Goal: Check status: Check status

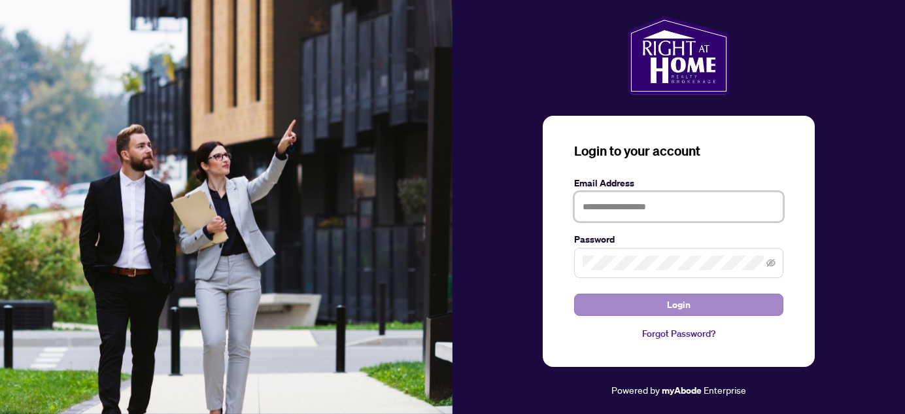
type input "**********"
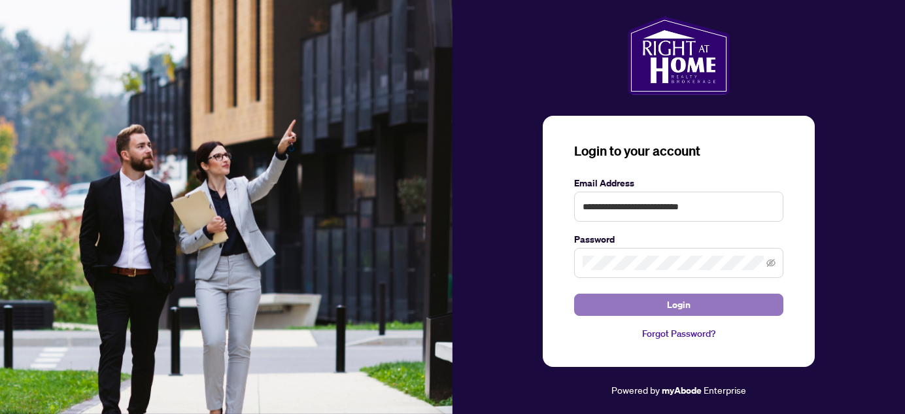
click at [688, 305] on span "Login" at bounding box center [679, 304] width 24 height 21
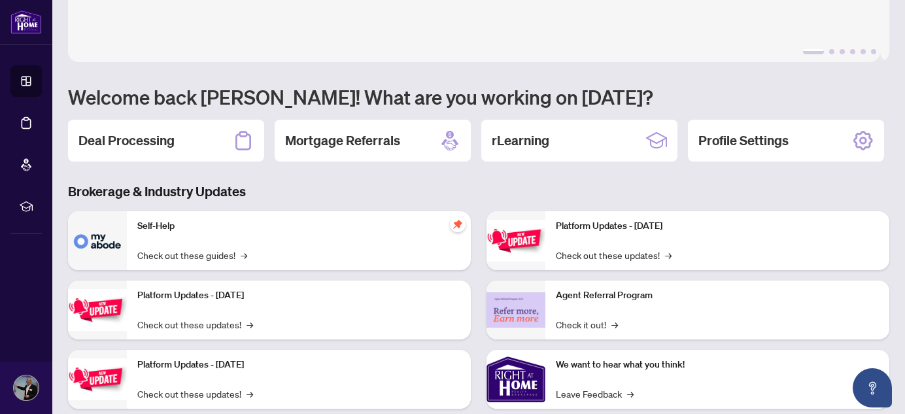
scroll to position [59, 0]
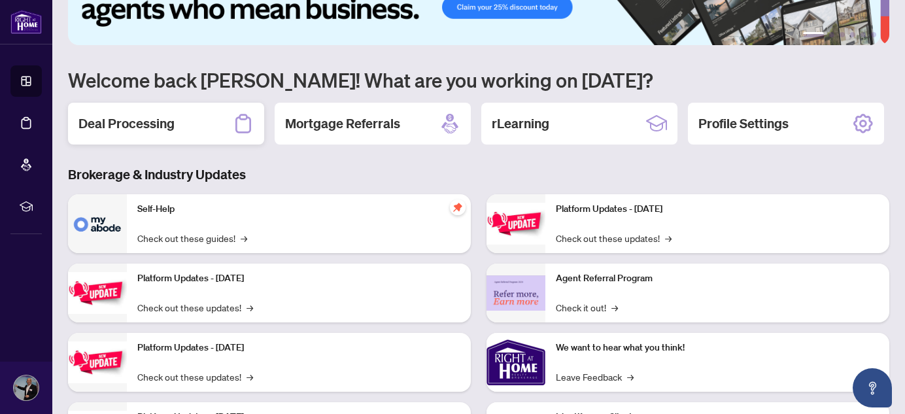
click at [120, 127] on h2 "Deal Processing" at bounding box center [126, 123] width 96 height 18
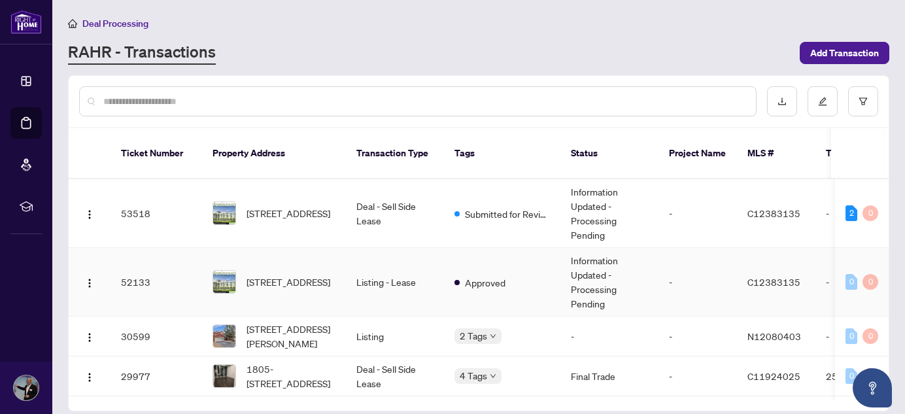
click at [626, 266] on td "Information Updated - Processing Pending" at bounding box center [609, 282] width 98 height 69
click at [449, 190] on td "Submitted for Review" at bounding box center [502, 213] width 116 height 69
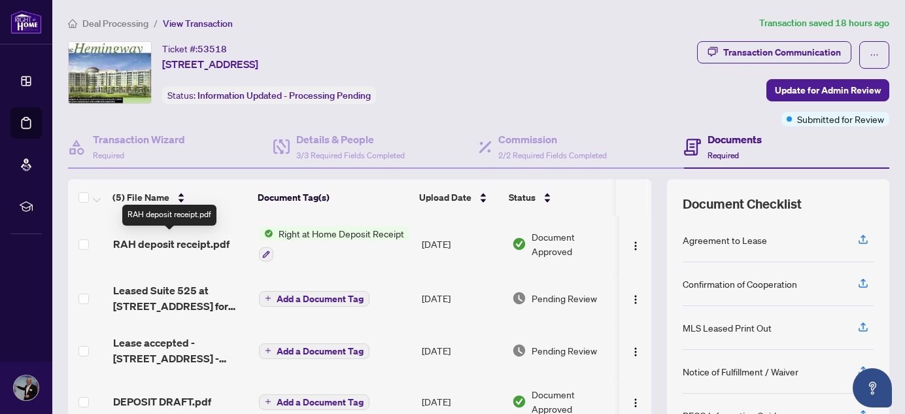
click at [202, 238] on span "RAH deposit receipt.pdf" at bounding box center [171, 244] width 116 height 16
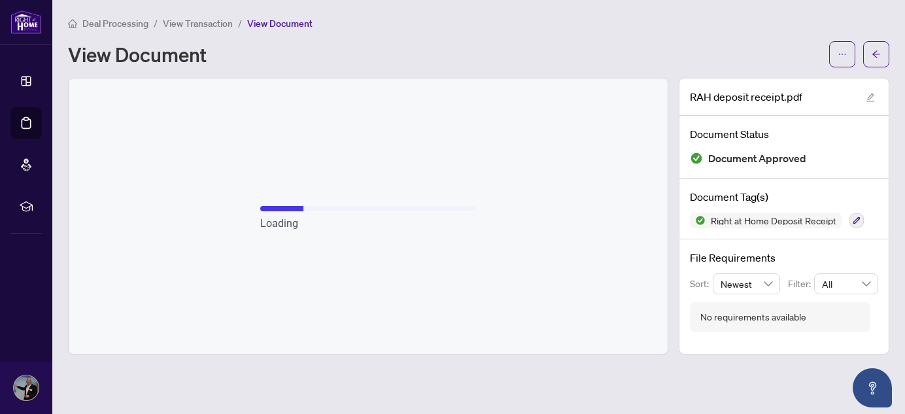
click at [295, 24] on span "View Document" at bounding box center [279, 24] width 65 height 12
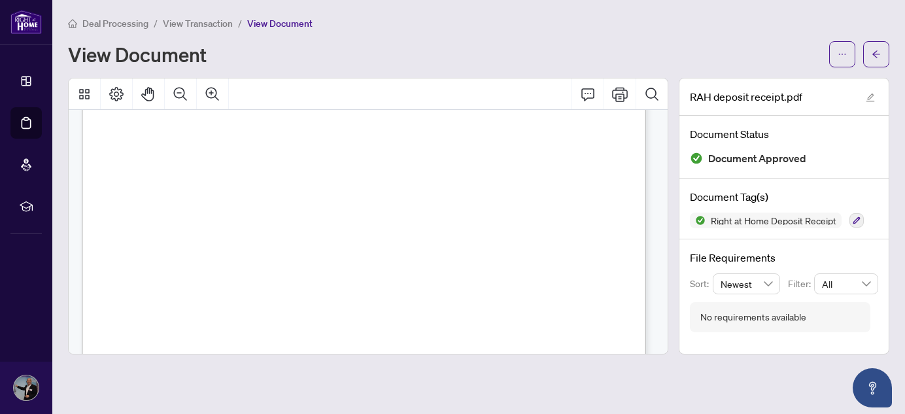
scroll to position [237, 0]
